Goal: Task Accomplishment & Management: Manage account settings

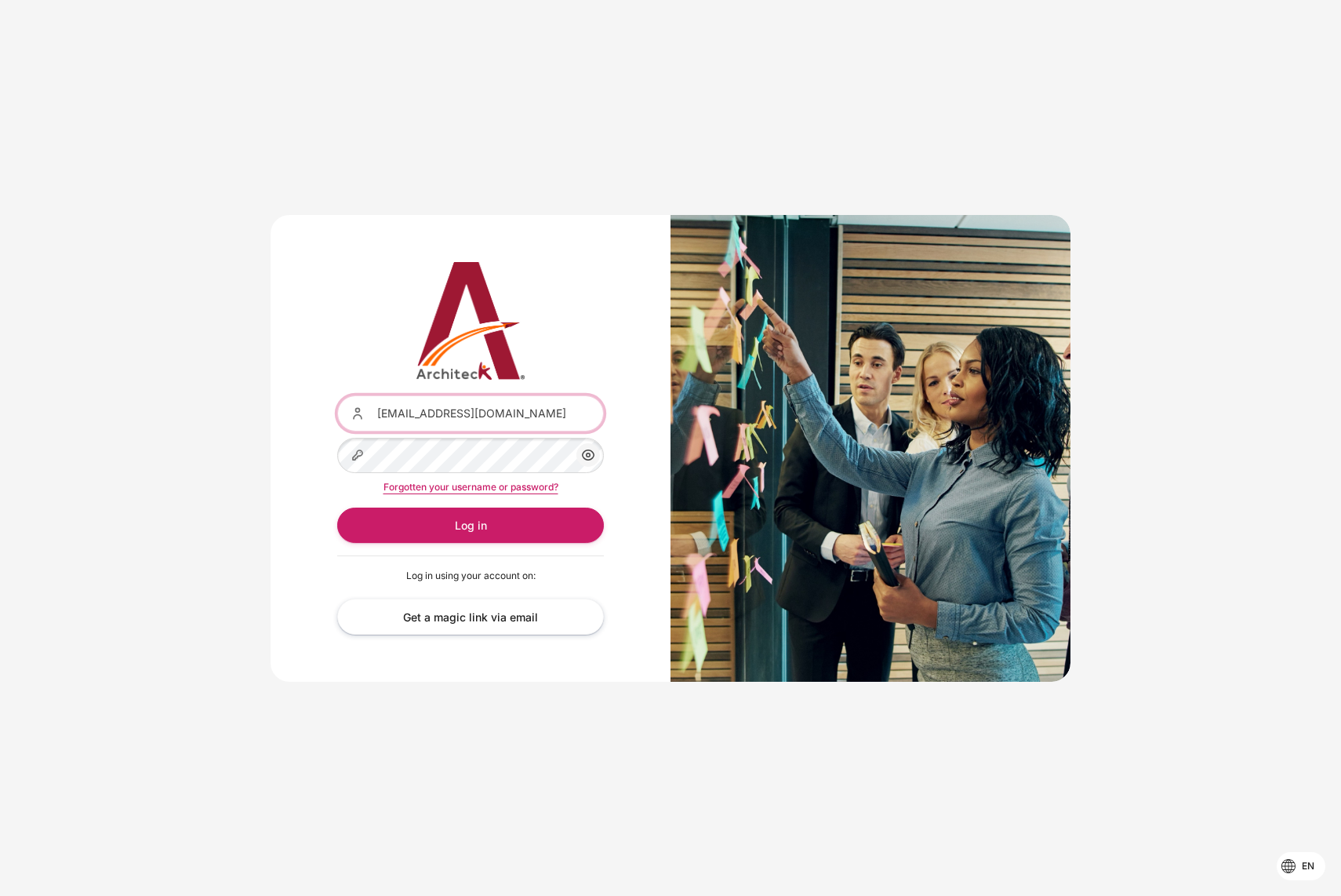
click at [337, 396] on div "Content" at bounding box center [337, 396] width 0 height 0
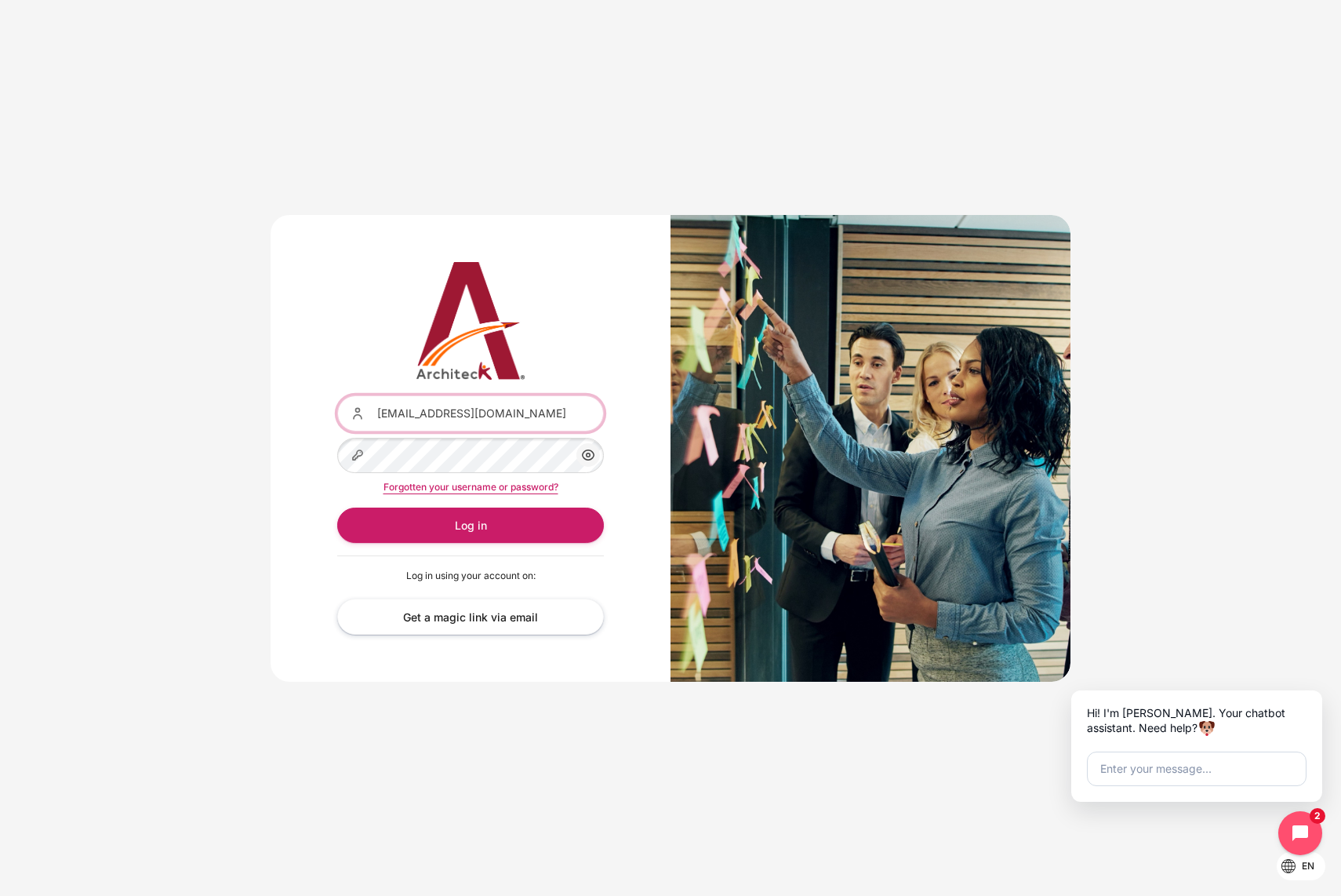
click at [492, 422] on input "[EMAIL_ADDRESS][DOMAIN_NAME]" at bounding box center [470, 413] width 267 height 35
click at [195, 351] on div "Username or email songklod.r@bts.com Password Show/Hide Password Forgotten your…" at bounding box center [670, 448] width 1341 height 513
click at [481, 519] on button "Log in" at bounding box center [470, 525] width 267 height 35
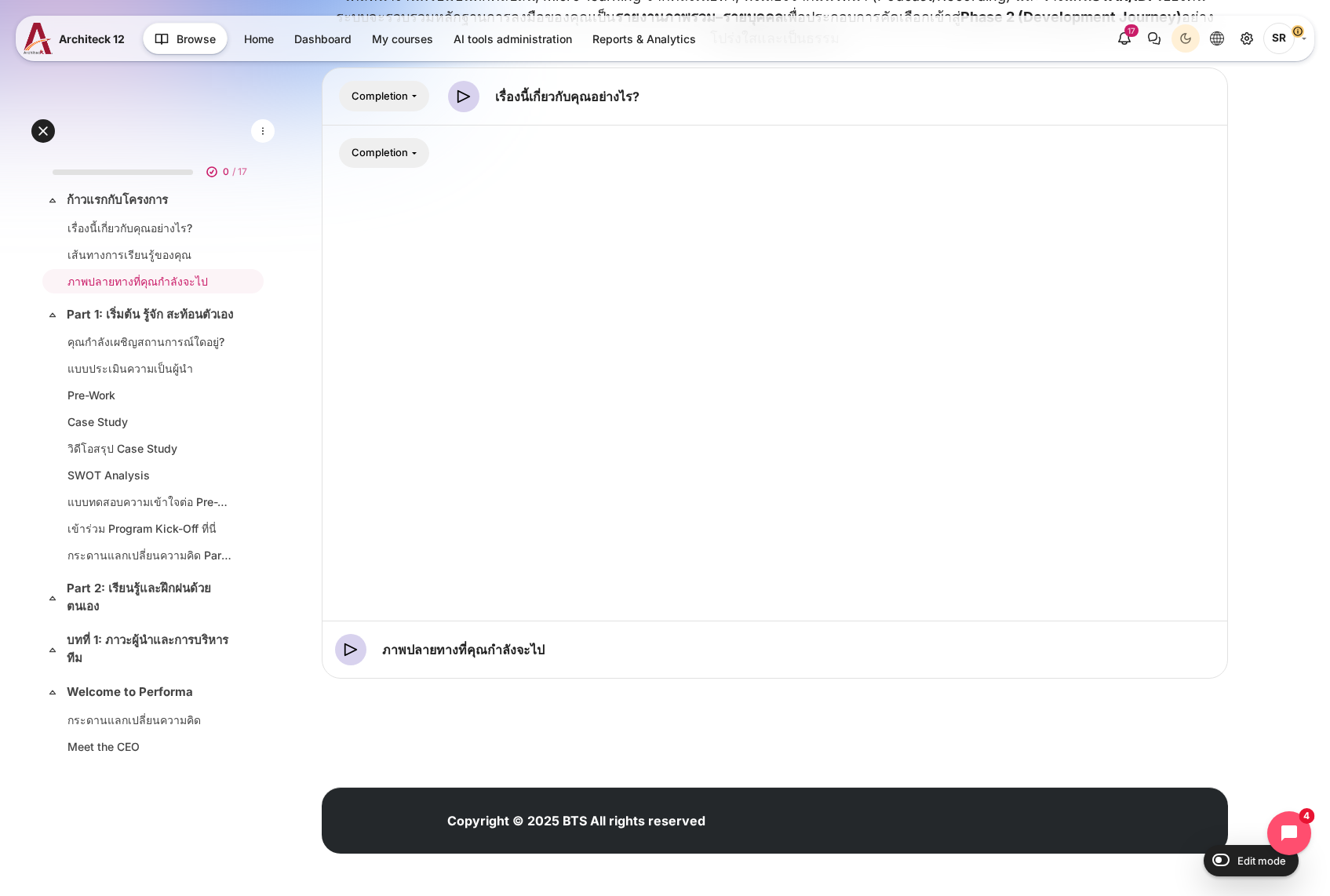
scroll to position [698, 0]
click at [1228, 864] on input "Edit mode" at bounding box center [1217, 859] width 28 height 16
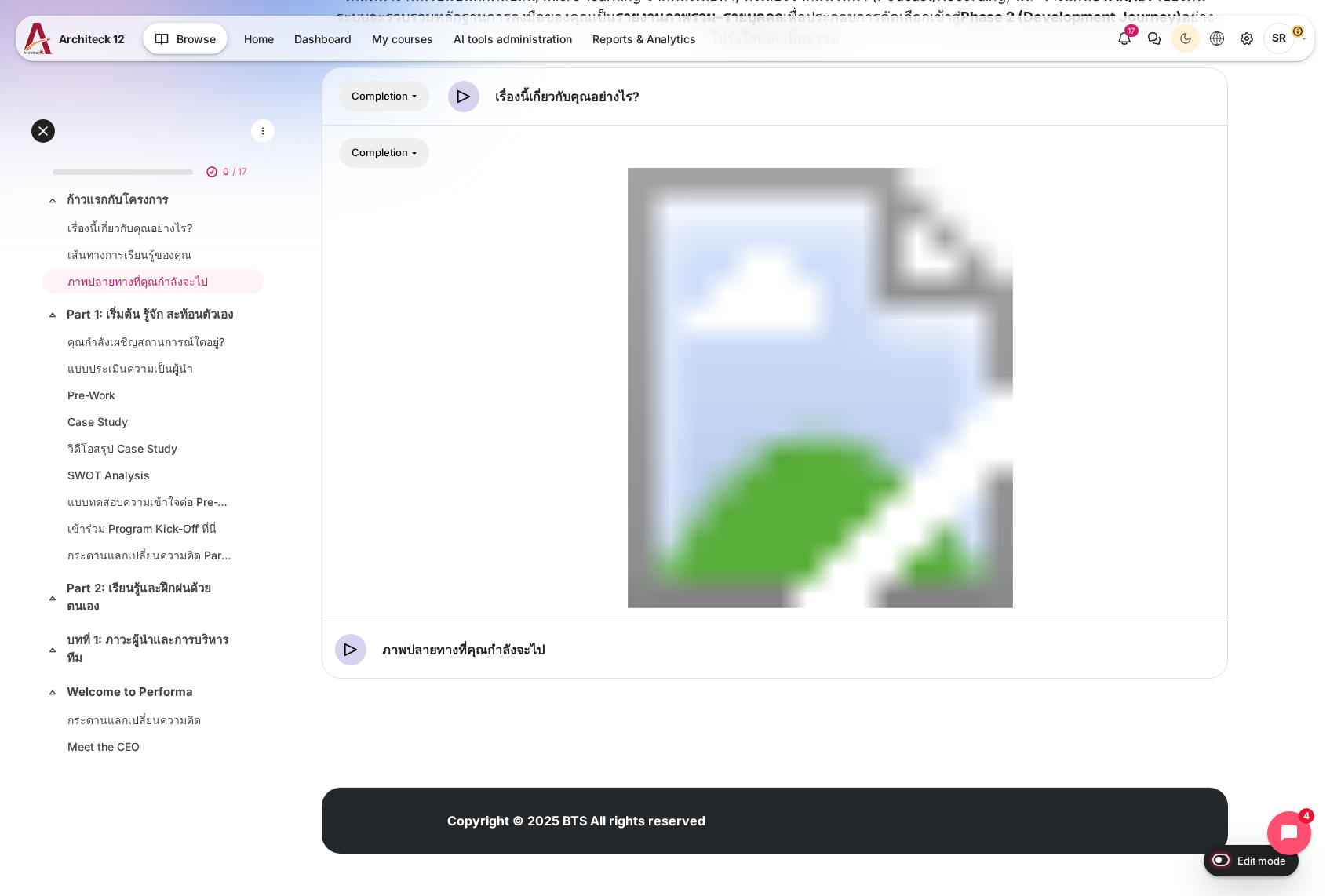
checkbox input "true"
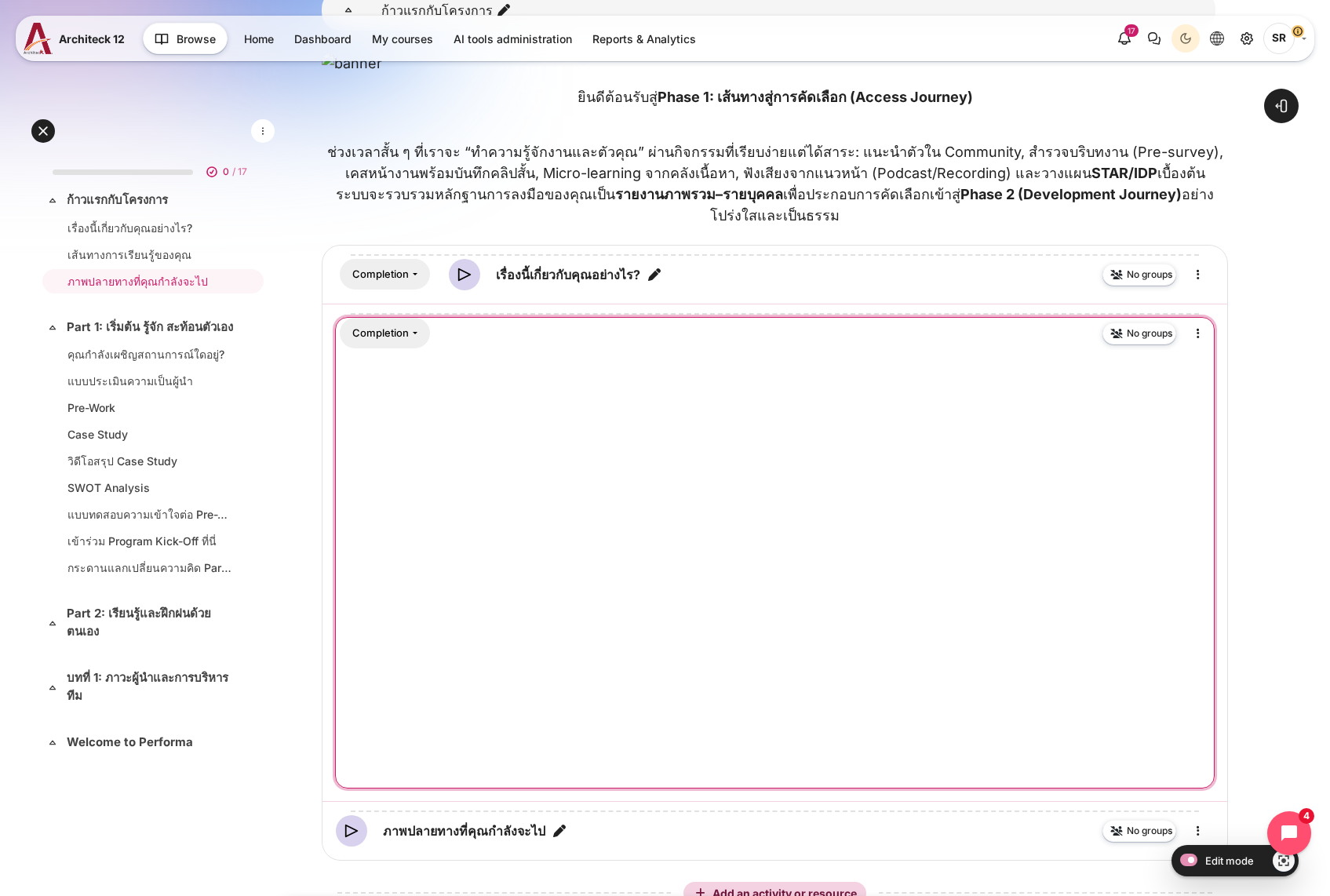
scroll to position [549, 0]
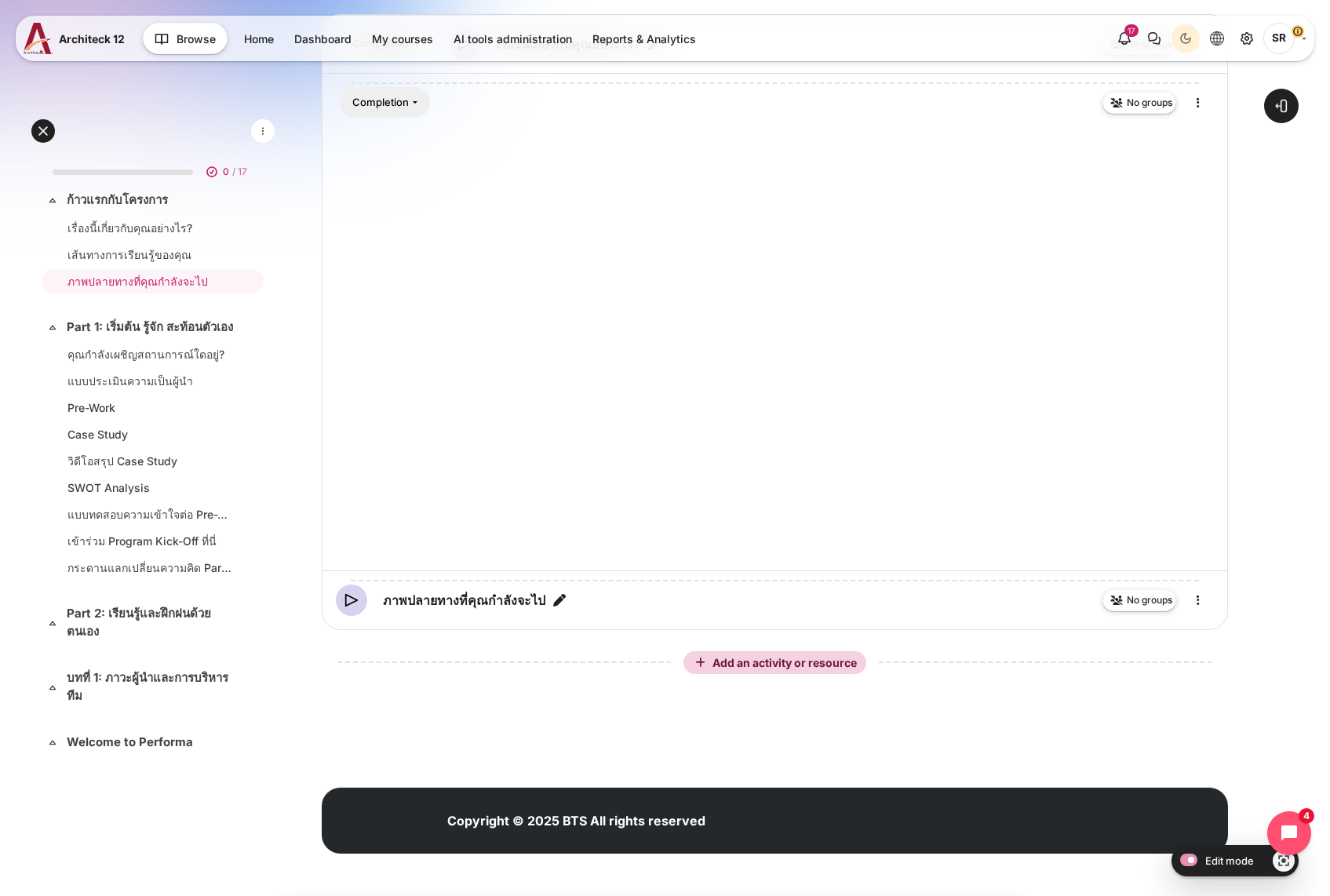
click at [300, 775] on div "Open course index Open block drawer" at bounding box center [775, 232] width 1110 height 1327
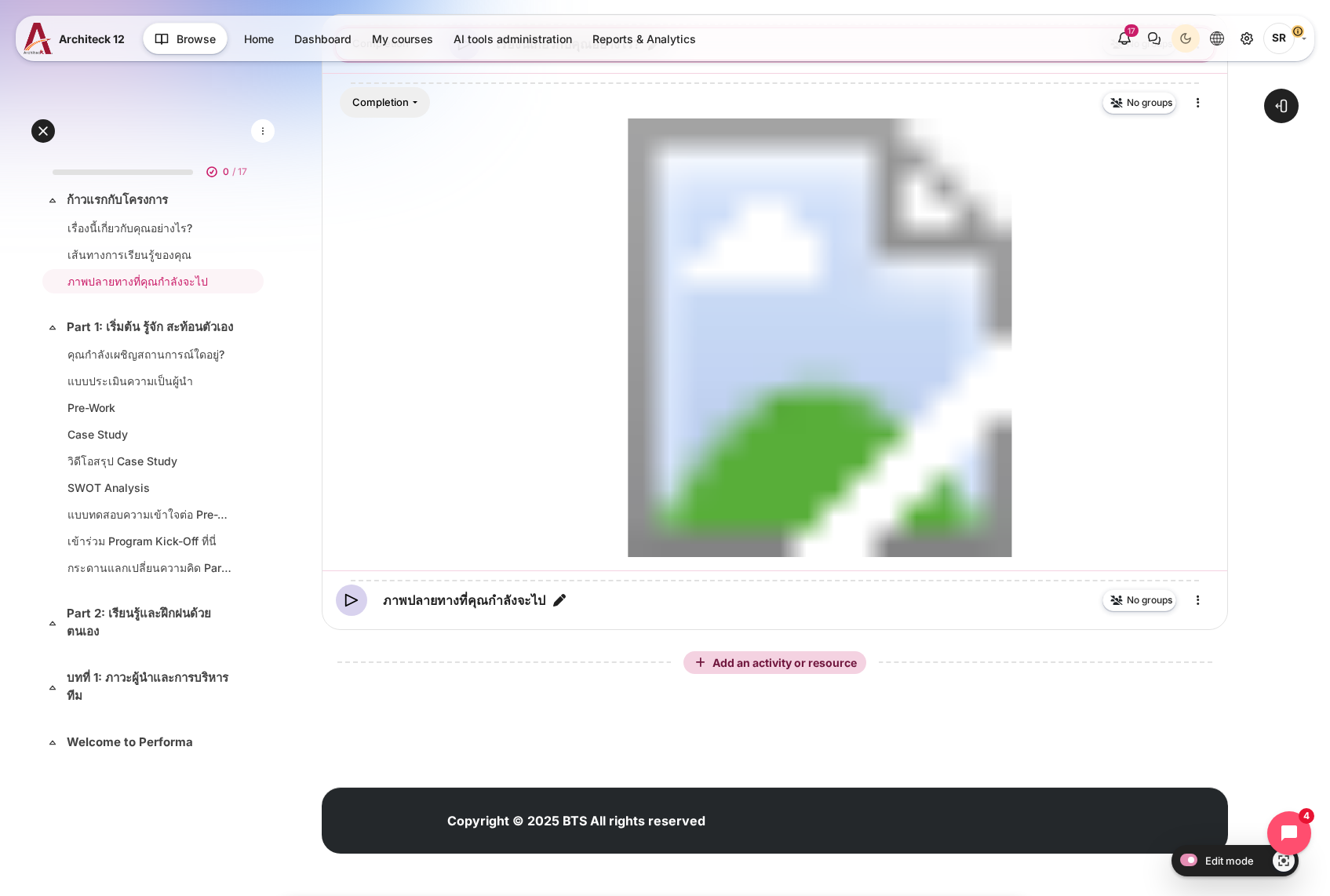
click at [1206, 54] on icon "Edit" at bounding box center [1198, 44] width 19 height 19
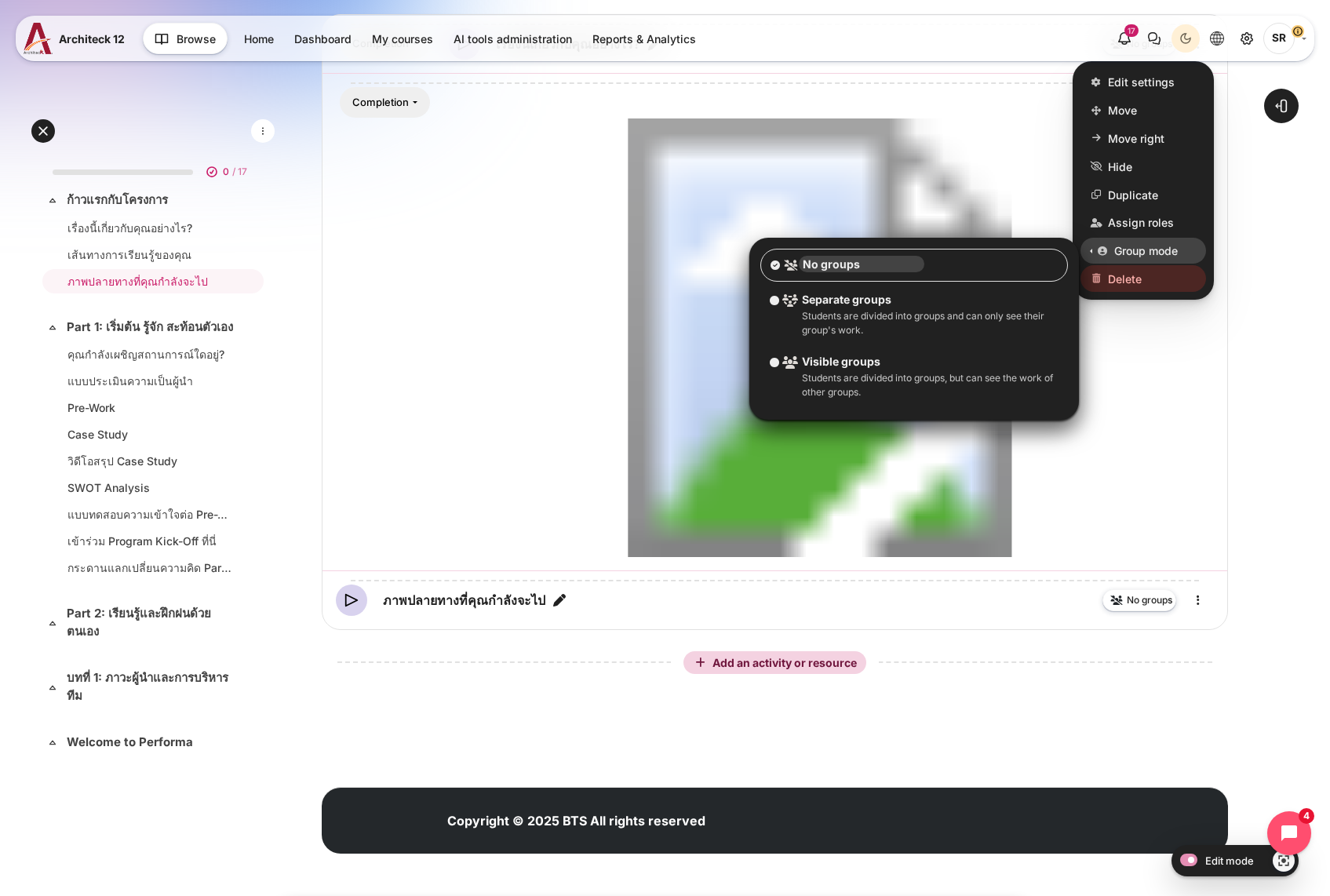
click at [1272, 244] on div "Open course index Open block drawer" at bounding box center [775, 232] width 1110 height 1327
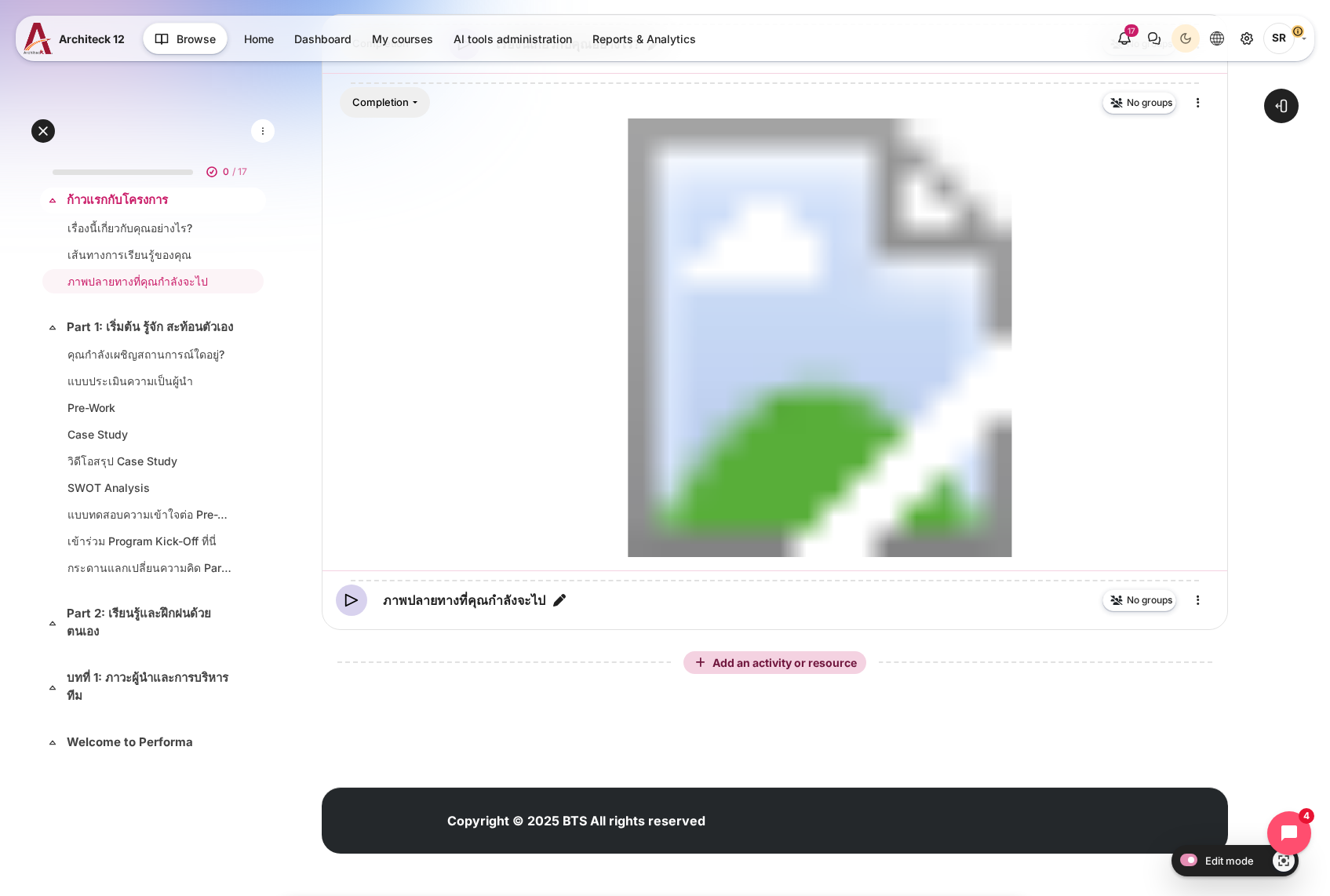
click at [135, 199] on link "ก้าวแรกกับโครงการ" at bounding box center [151, 200] width 169 height 18
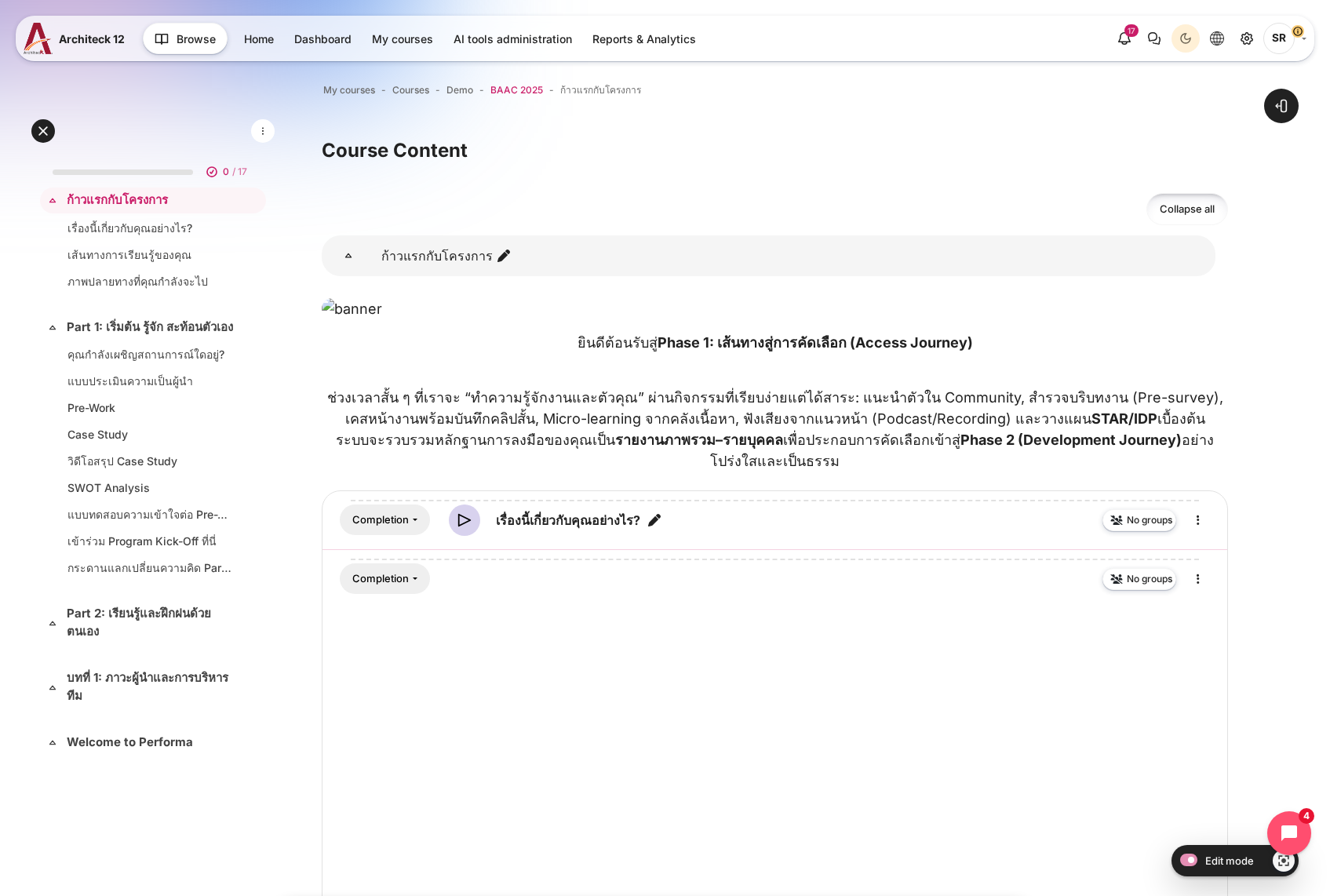
click at [522, 89] on span "BAAC 2025" at bounding box center [516, 91] width 53 height 14
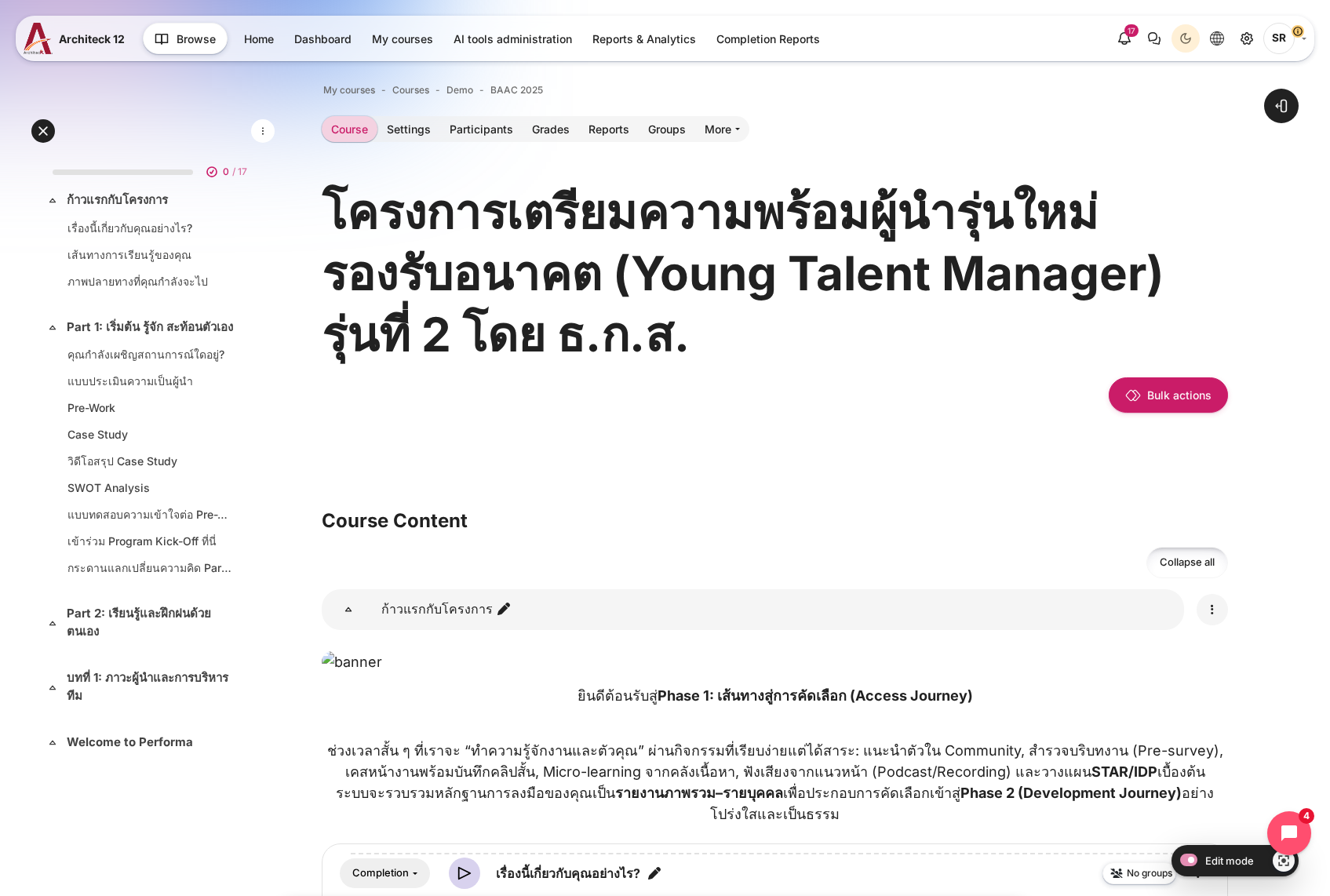
click at [1217, 606] on icon "Edit" at bounding box center [1212, 610] width 19 height 19
